Goal: Navigation & Orientation: Find specific page/section

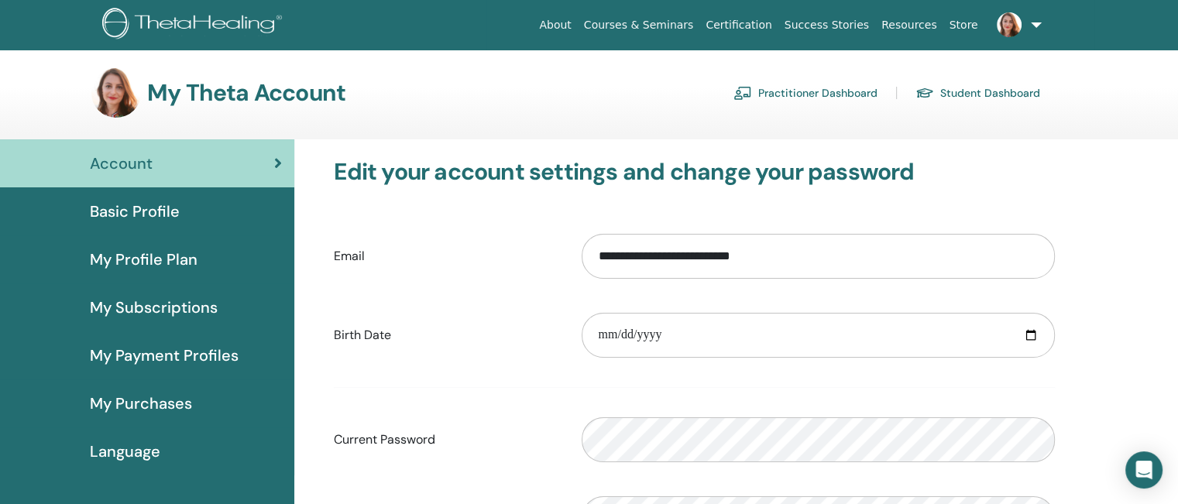
scroll to position [5, 0]
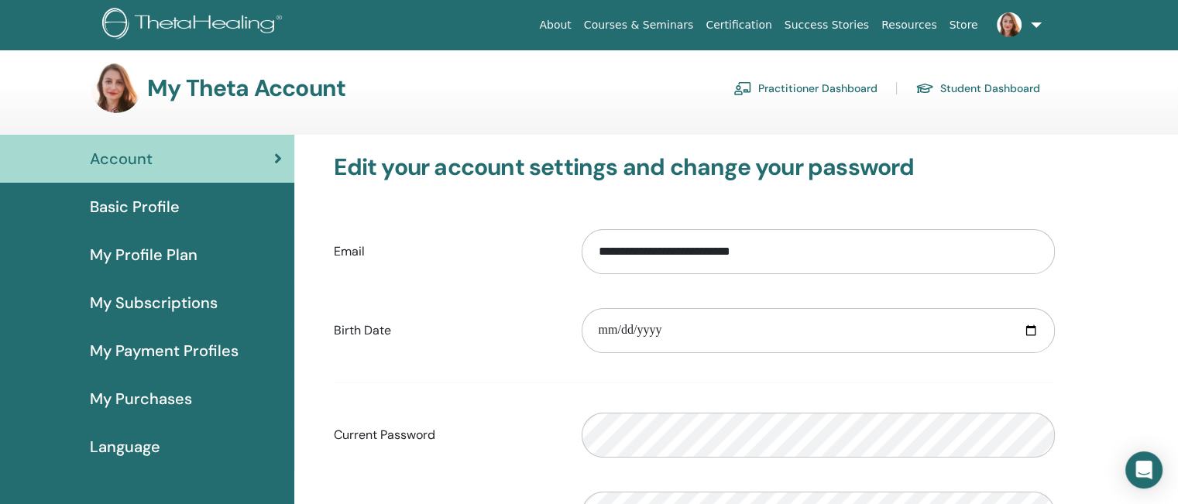
click at [155, 204] on span "Basic Profile" at bounding box center [135, 206] width 90 height 23
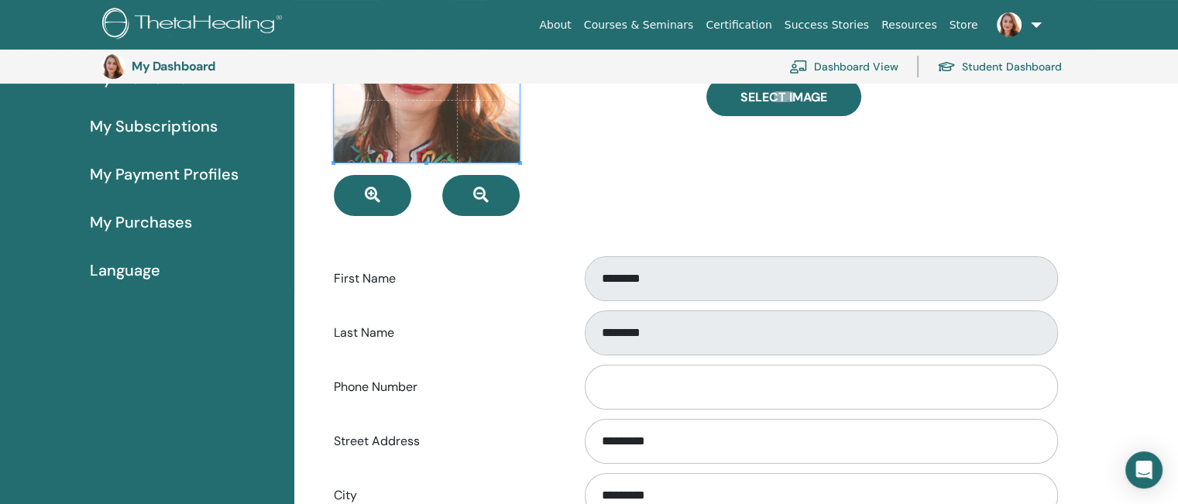
scroll to position [204, 0]
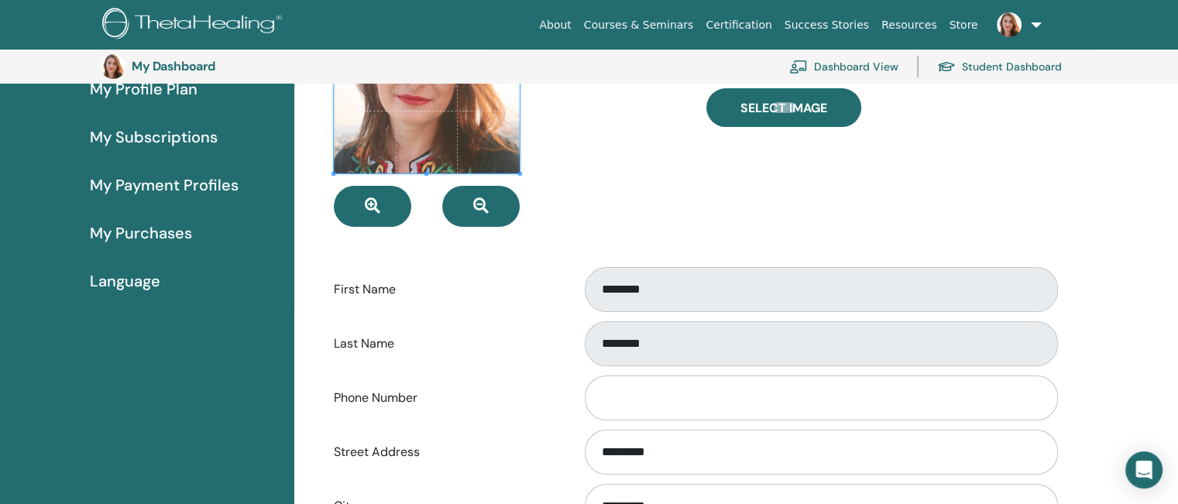
click at [873, 63] on link "Dashboard View" at bounding box center [843, 67] width 109 height 34
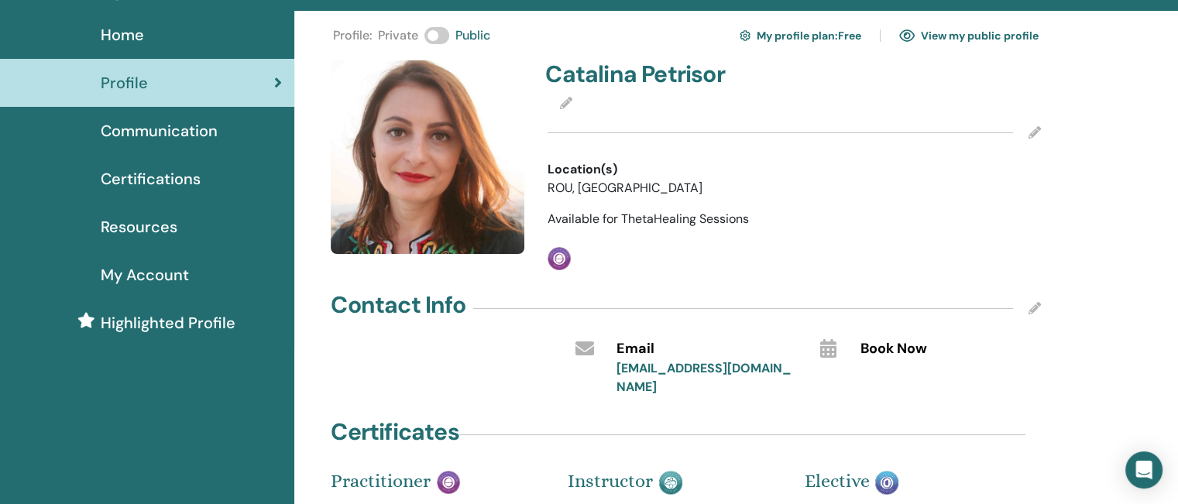
scroll to position [37, 0]
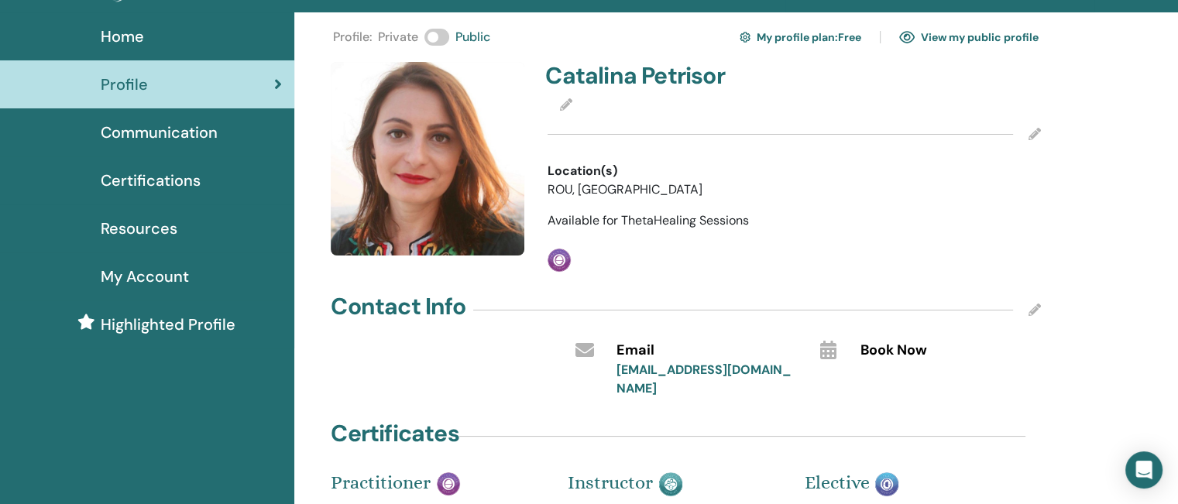
click at [211, 321] on span "Highlighted Profile" at bounding box center [168, 324] width 135 height 23
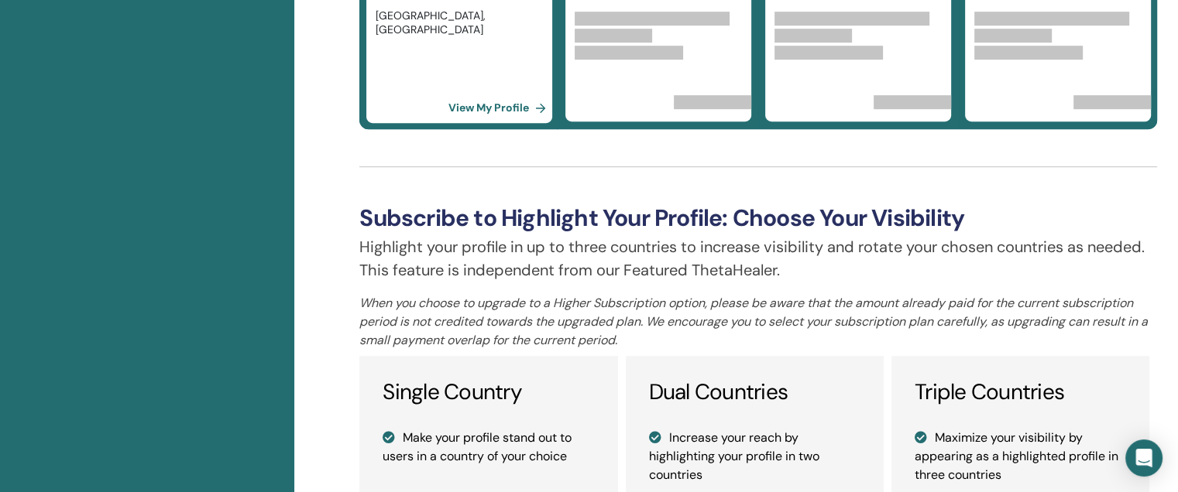
scroll to position [913, 0]
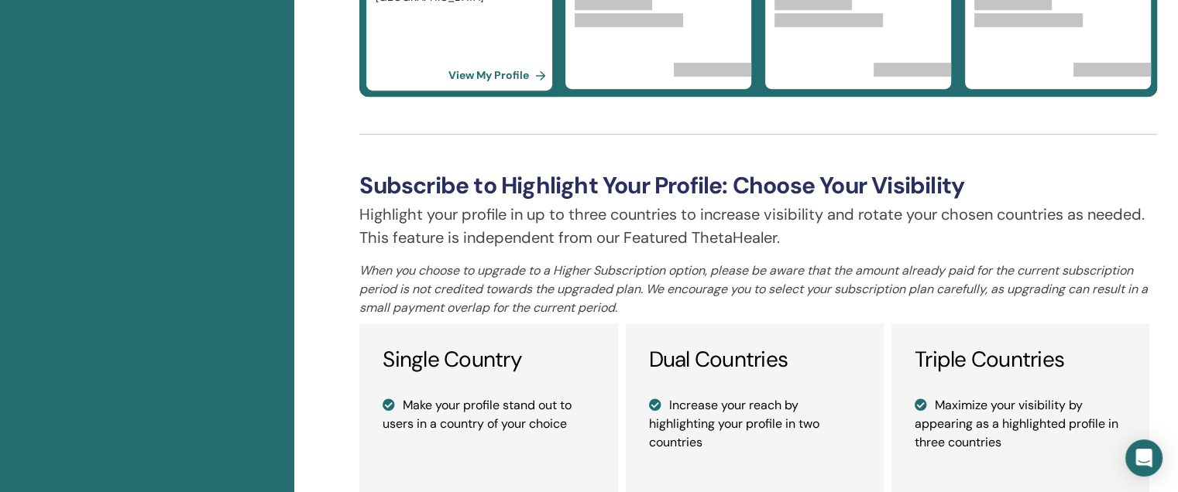
click at [489, 70] on link "View My Profile" at bounding box center [500, 75] width 104 height 31
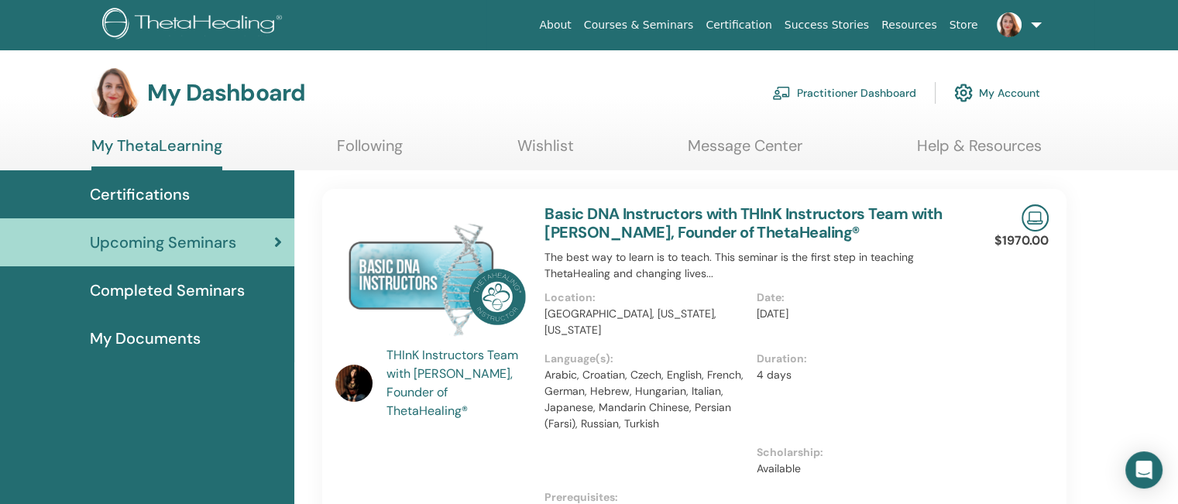
click at [124, 294] on span "Completed Seminars" at bounding box center [167, 290] width 155 height 23
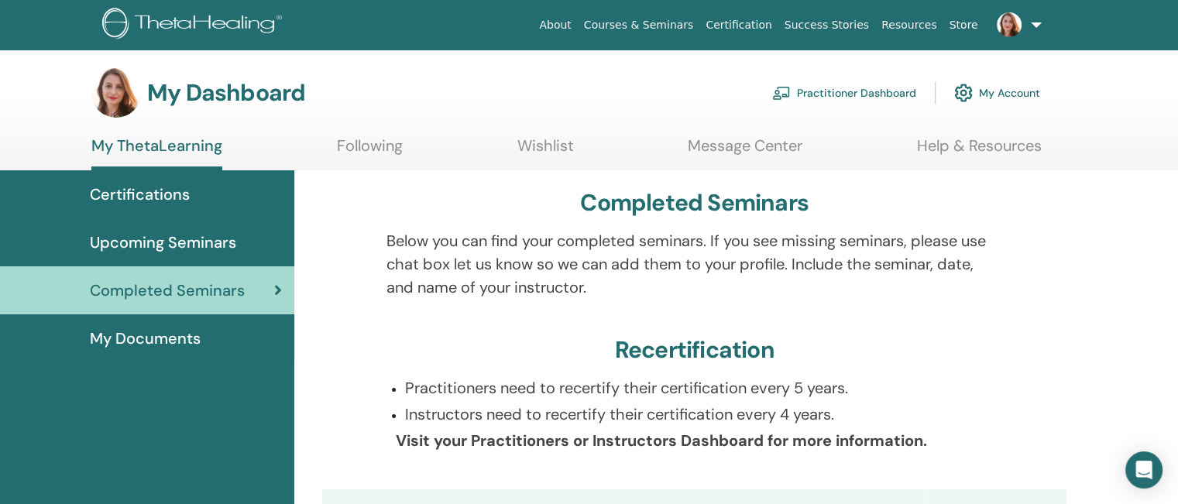
click at [147, 341] on span "My Documents" at bounding box center [145, 338] width 111 height 23
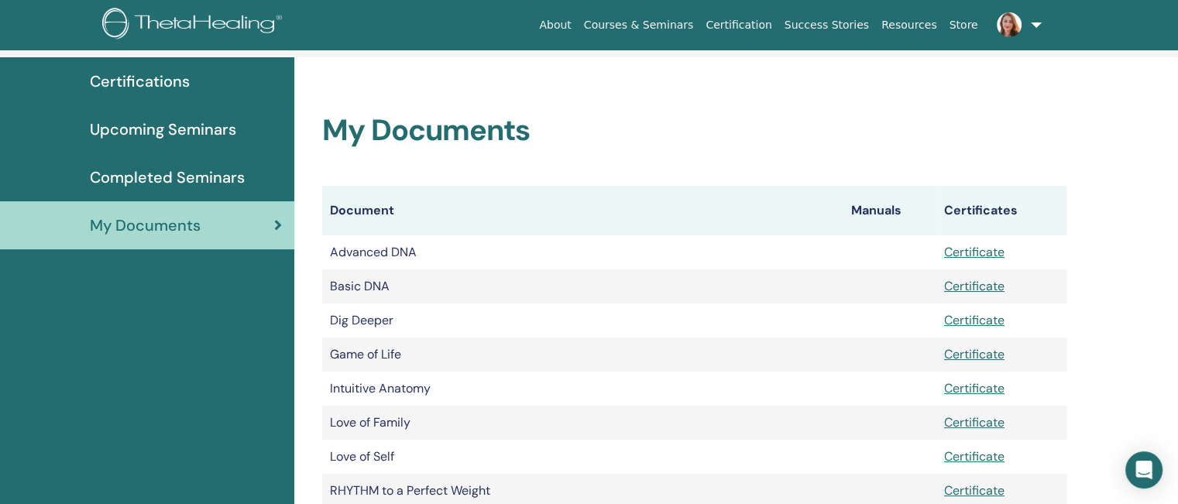
scroll to position [19, 0]
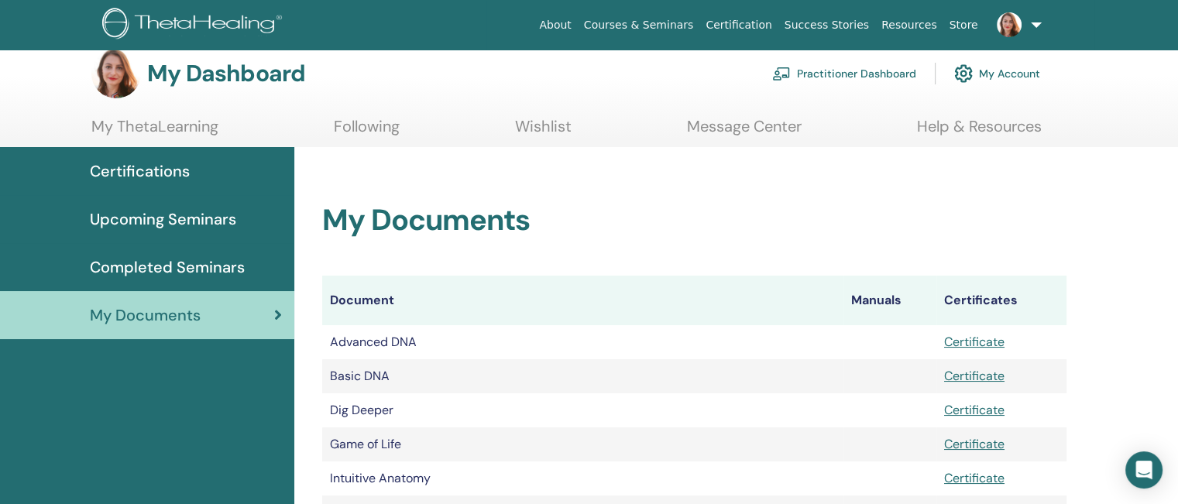
click at [155, 177] on span "Certifications" at bounding box center [140, 170] width 100 height 23
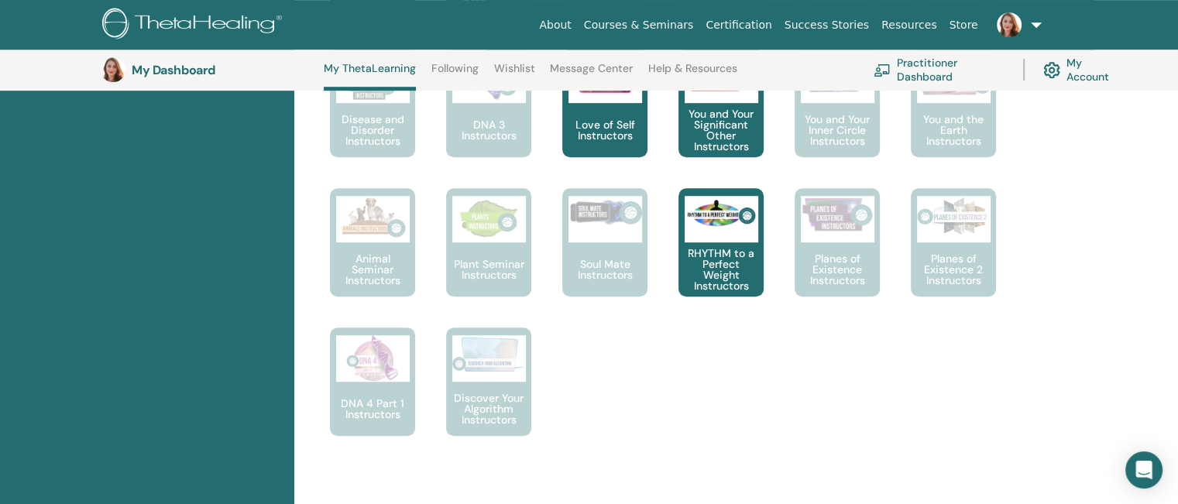
scroll to position [58, 0]
